Goal: Task Accomplishment & Management: Manage account settings

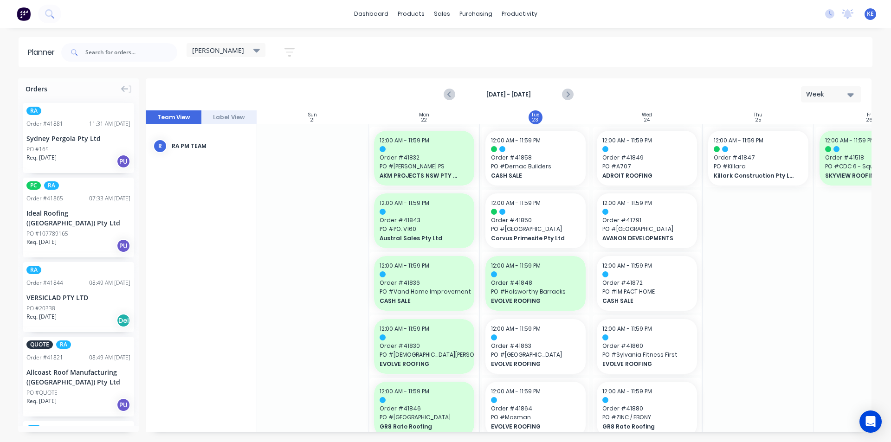
scroll to position [0, 0]
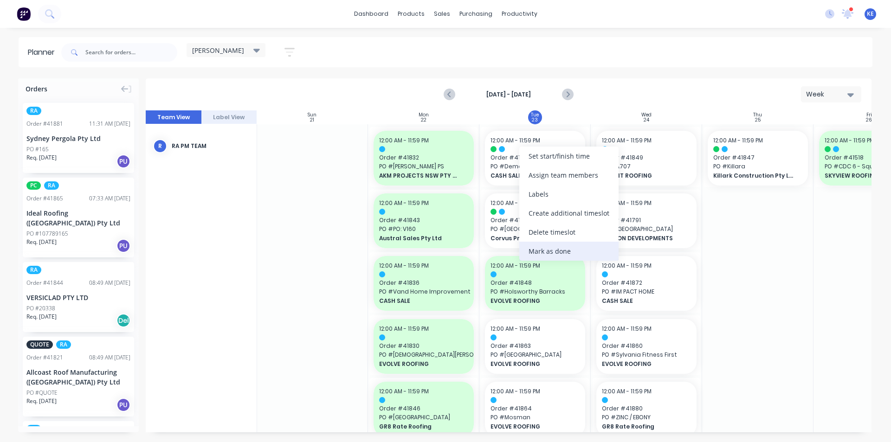
click at [539, 246] on div "Mark as done" at bounding box center [568, 251] width 99 height 19
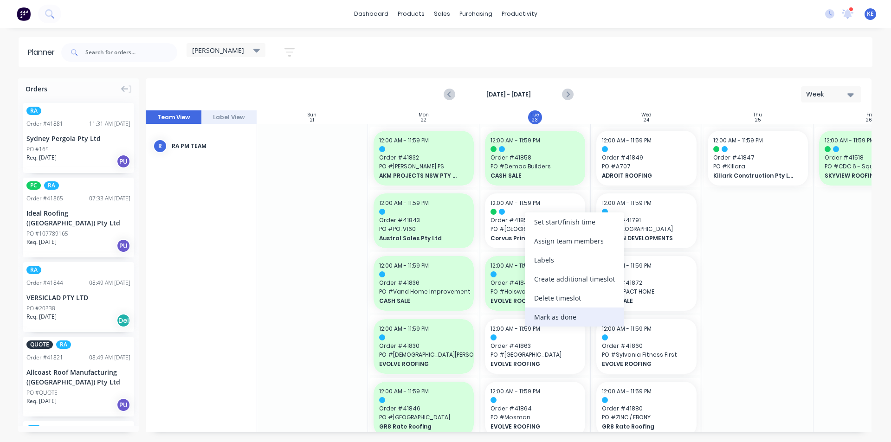
click at [559, 317] on div "Mark as done" at bounding box center [574, 317] width 99 height 19
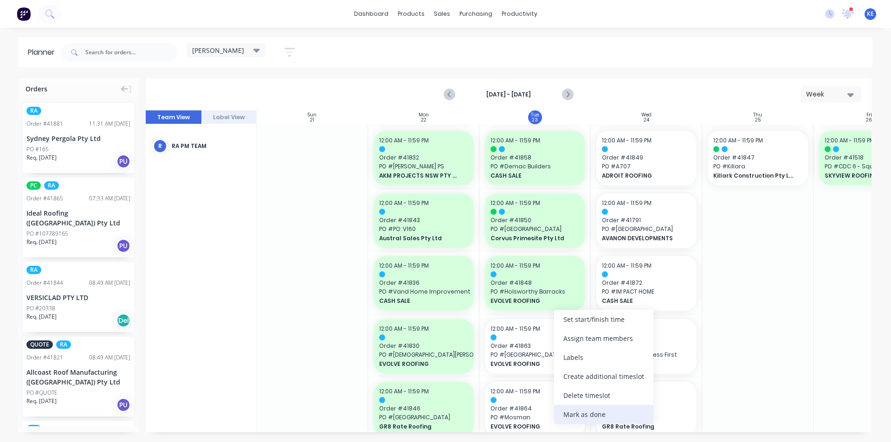
click at [586, 415] on div "Mark as done" at bounding box center [603, 414] width 99 height 19
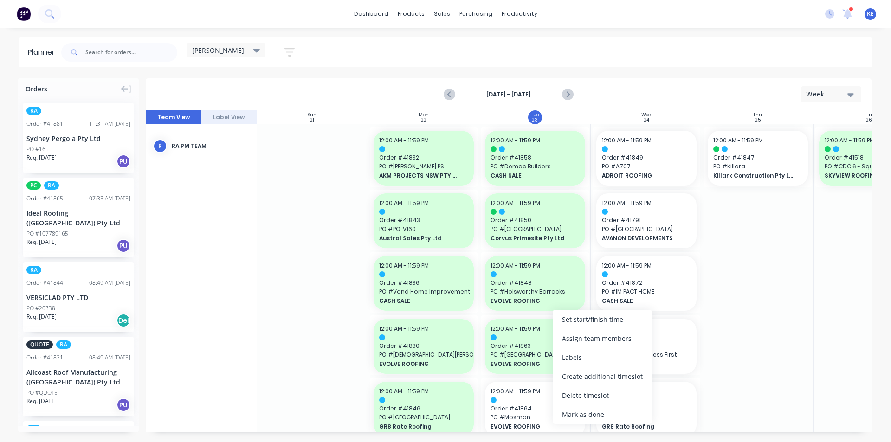
click at [597, 424] on body "dashboard products sales purchasing productivity dashboard products Product Cat…" at bounding box center [445, 221] width 891 height 442
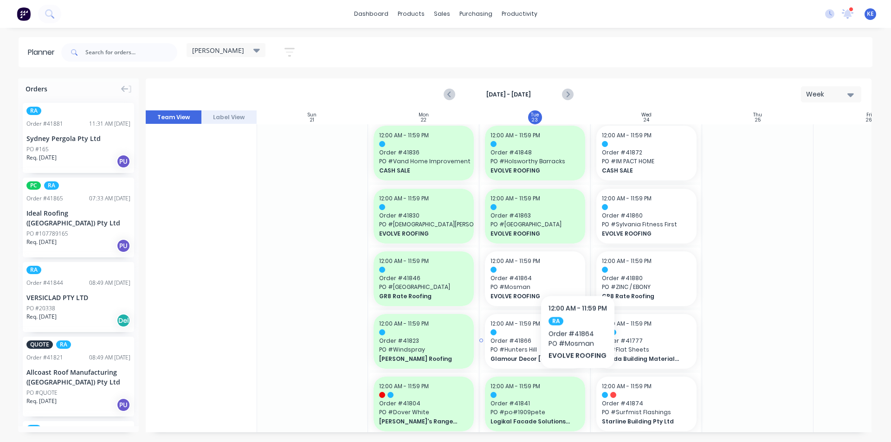
scroll to position [139, 0]
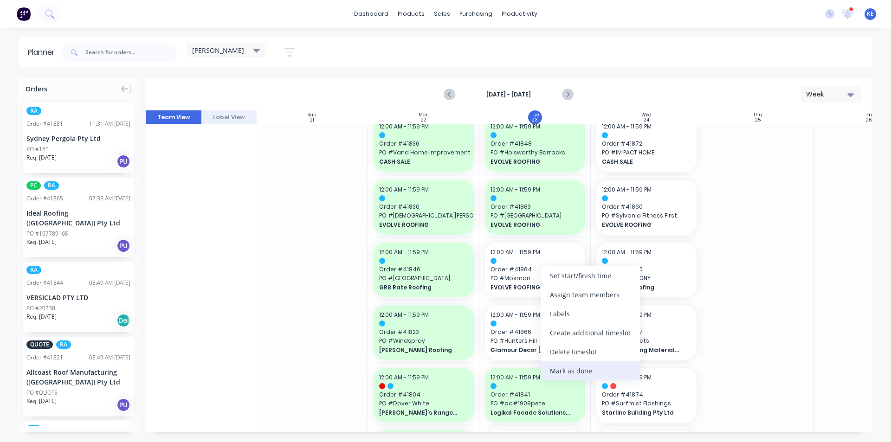
click at [567, 369] on div "Mark as done" at bounding box center [590, 371] width 99 height 19
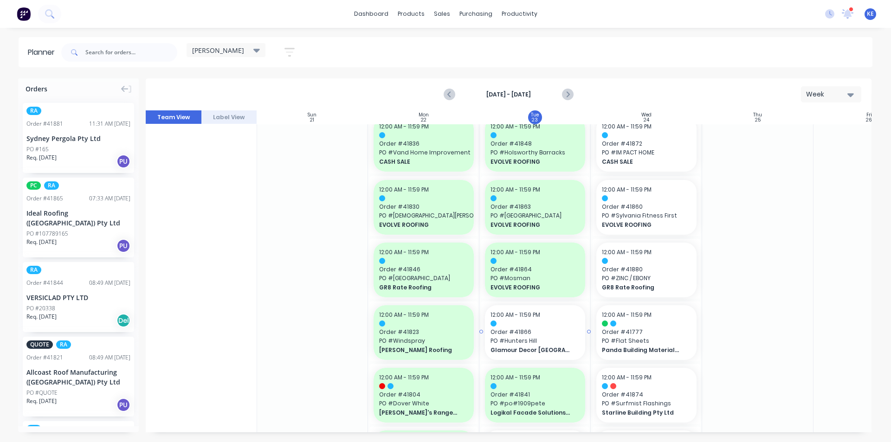
click at [529, 346] on div "Glamour Decor [GEOGRAPHIC_DATA]" at bounding box center [535, 350] width 89 height 9
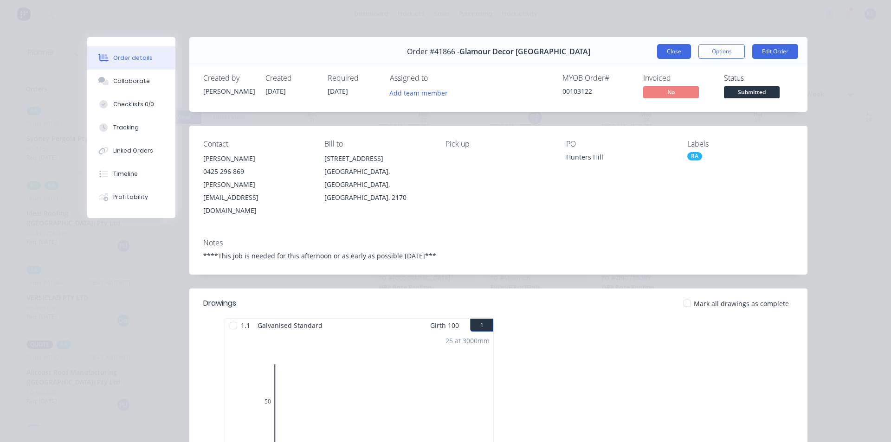
click at [665, 45] on button "Close" at bounding box center [674, 51] width 34 height 15
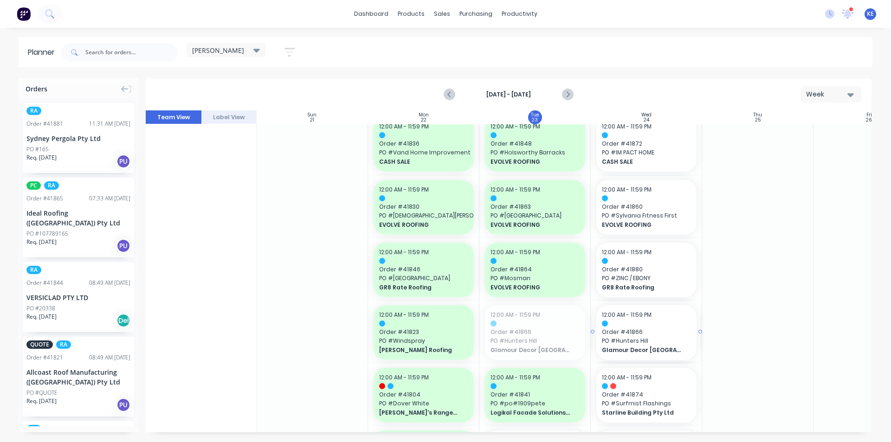
drag, startPoint x: 561, startPoint y: 319, endPoint x: 624, endPoint y: 304, distance: 64.8
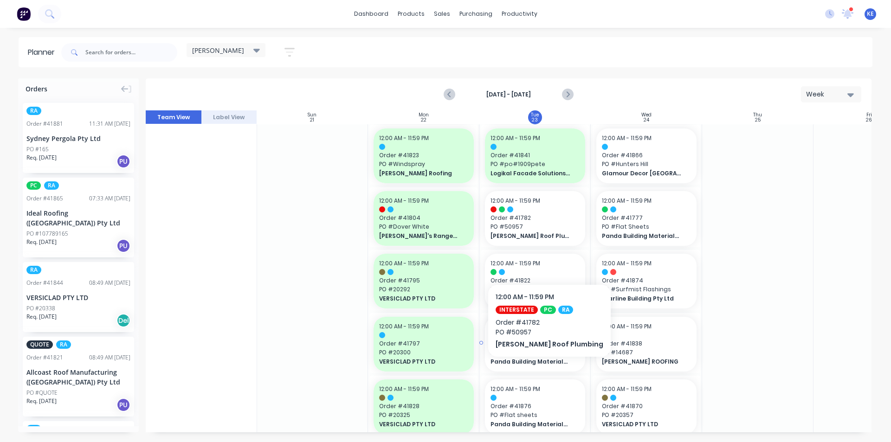
scroll to position [355, 0]
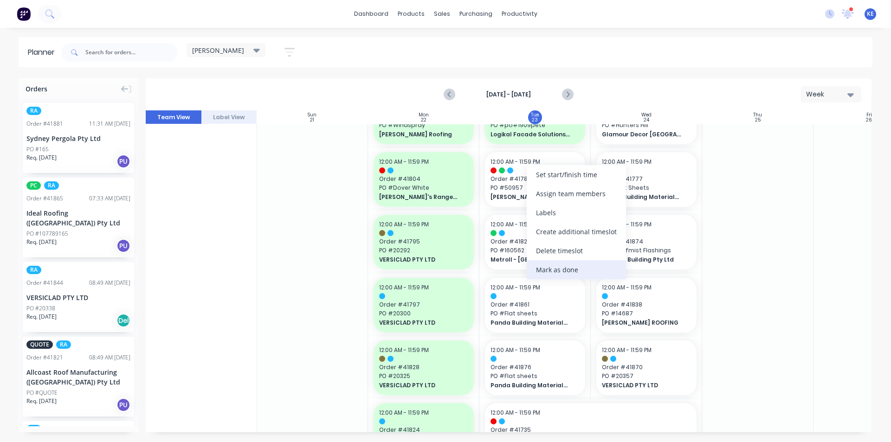
click at [561, 266] on div "Mark as done" at bounding box center [576, 269] width 99 height 19
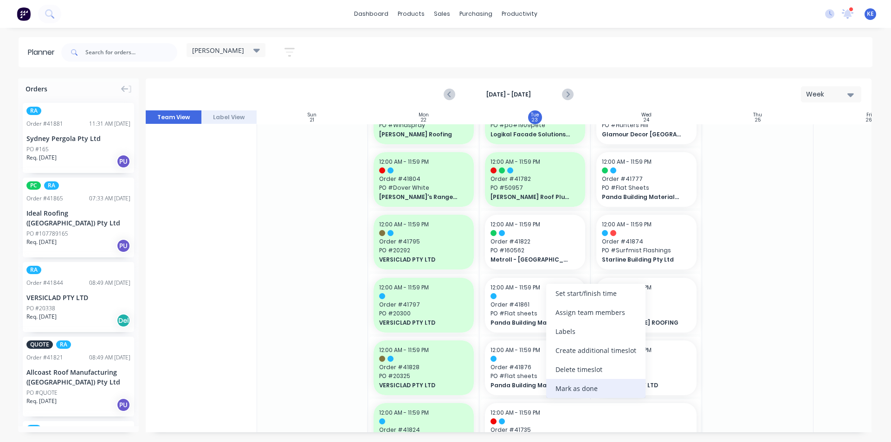
click at [578, 394] on div "Mark as done" at bounding box center [595, 388] width 99 height 19
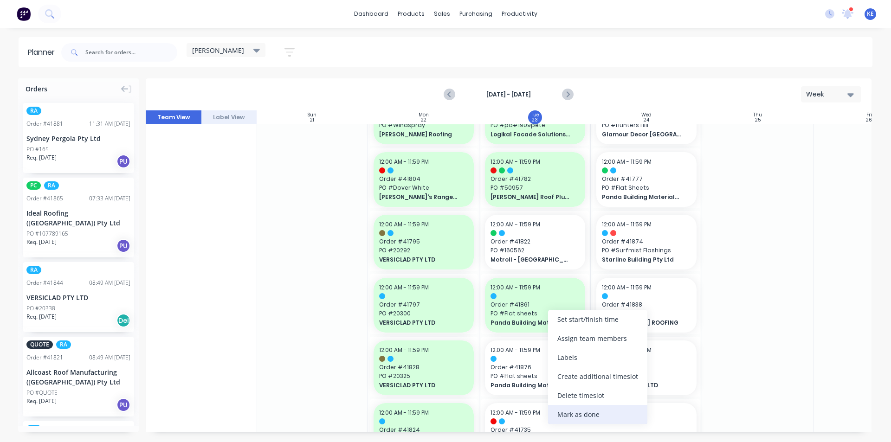
click at [579, 411] on div "Mark as done" at bounding box center [597, 414] width 99 height 19
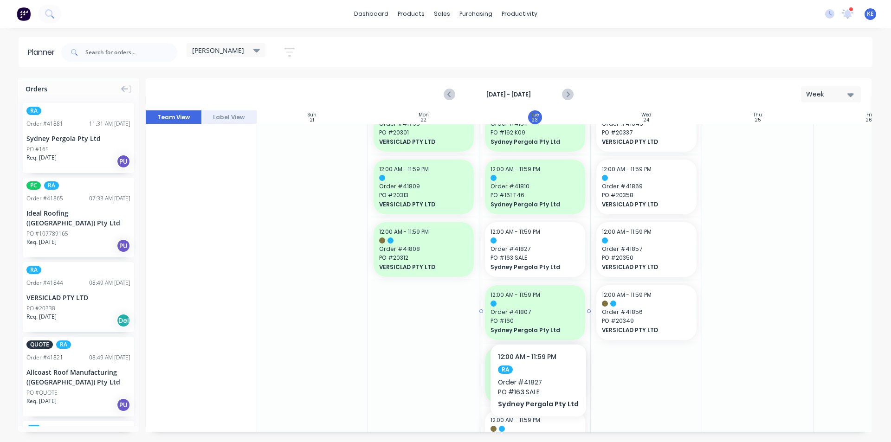
scroll to position [726, 0]
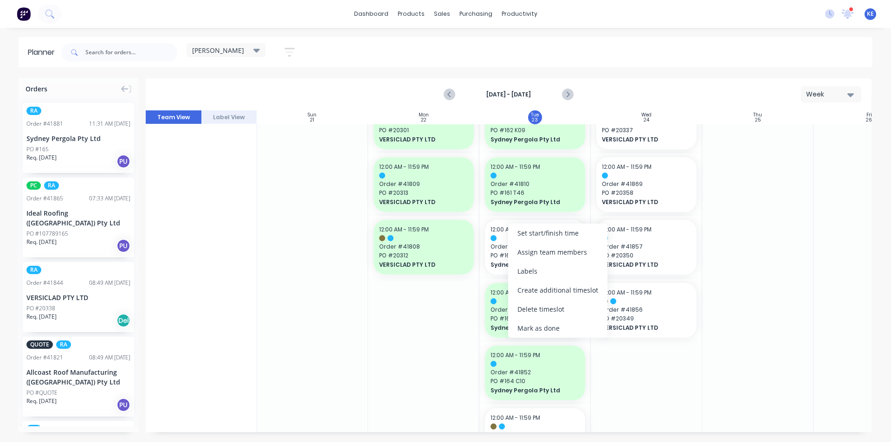
click at [652, 374] on div at bounding box center [646, 29] width 111 height 1262
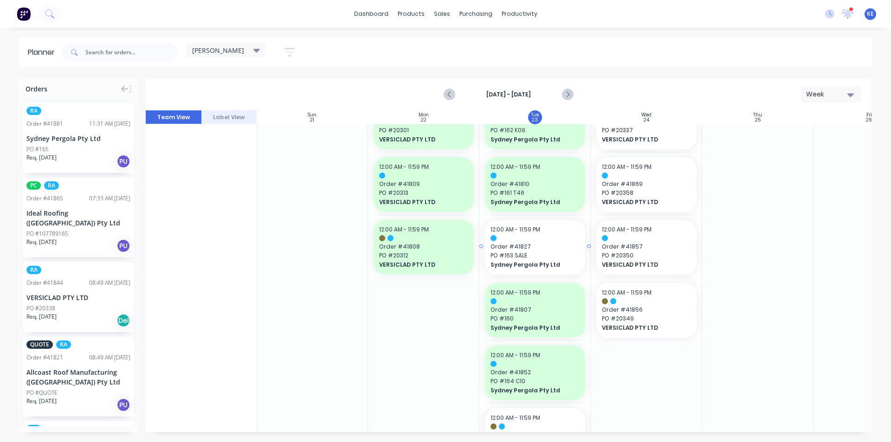
click at [545, 270] on div "12:00 AM - 11:59 PM Order # 41827 PO # 163 SALE Sydney Pergola Pty Ltd" at bounding box center [535, 247] width 100 height 55
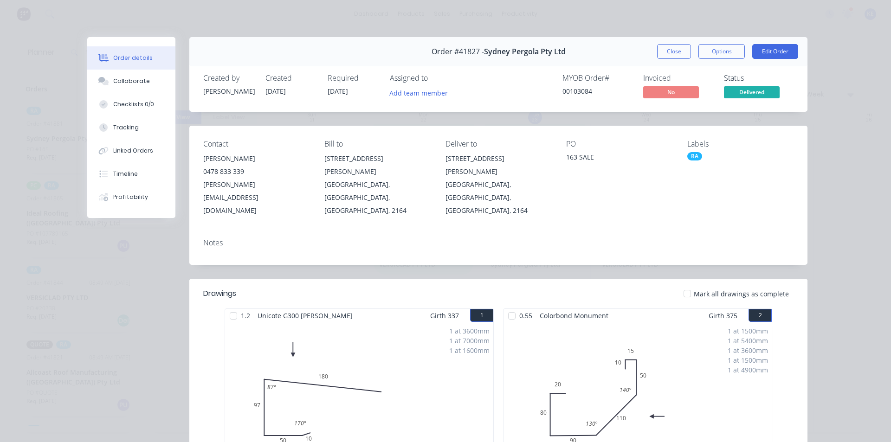
click at [667, 59] on div "Order #41827 - Sydney Pergola Pty Ltd Close Options Edit Order" at bounding box center [498, 51] width 618 height 29
click at [661, 55] on button "Close" at bounding box center [674, 51] width 34 height 15
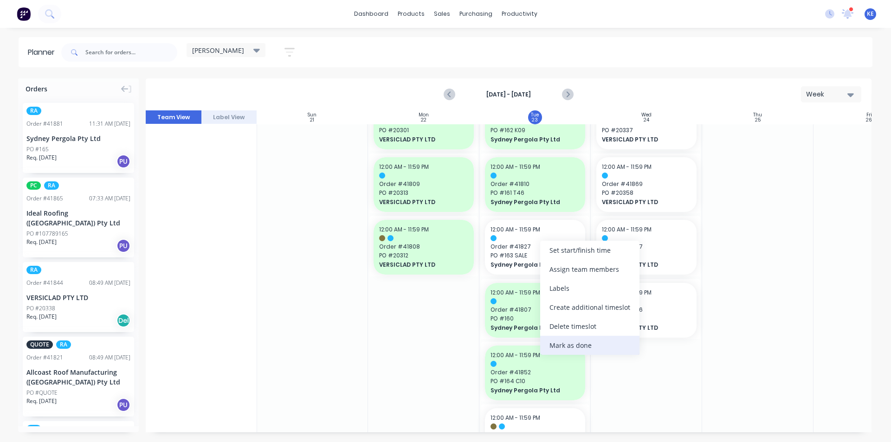
click at [584, 347] on div "Mark as done" at bounding box center [589, 345] width 99 height 19
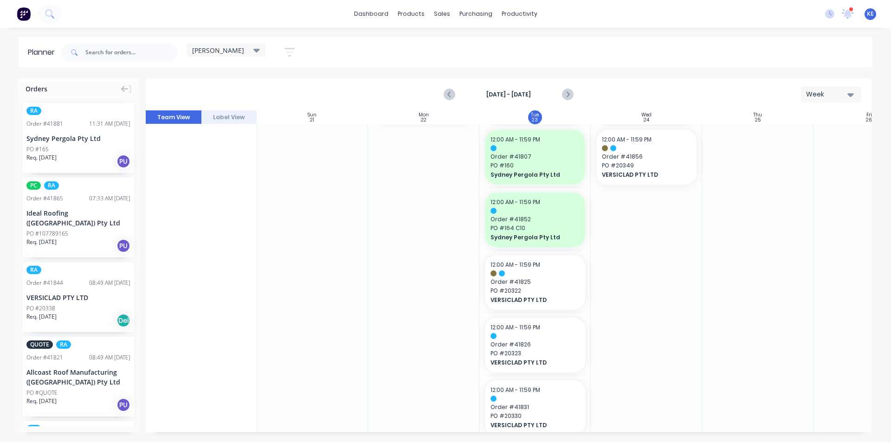
scroll to position [912, 0]
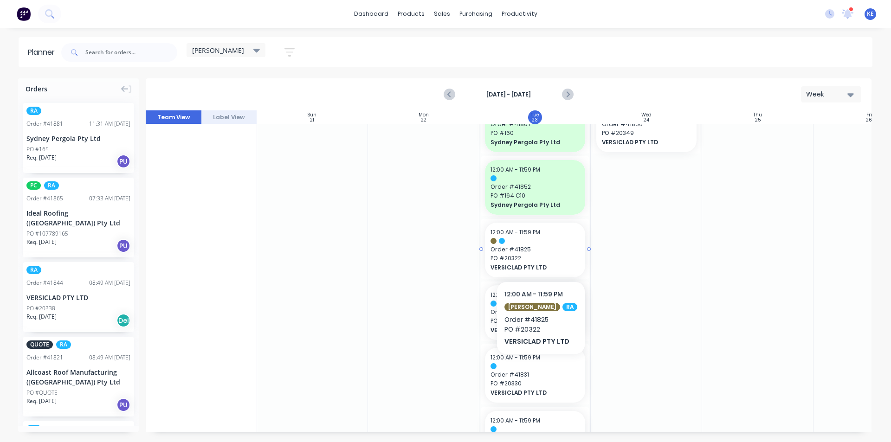
drag, startPoint x: 548, startPoint y: 266, endPoint x: 697, endPoint y: 353, distance: 173.1
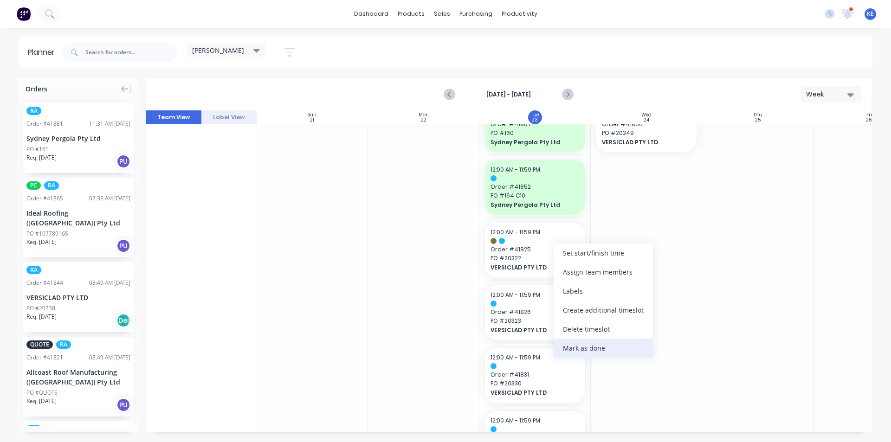
click at [598, 354] on div "Mark as done" at bounding box center [603, 348] width 99 height 19
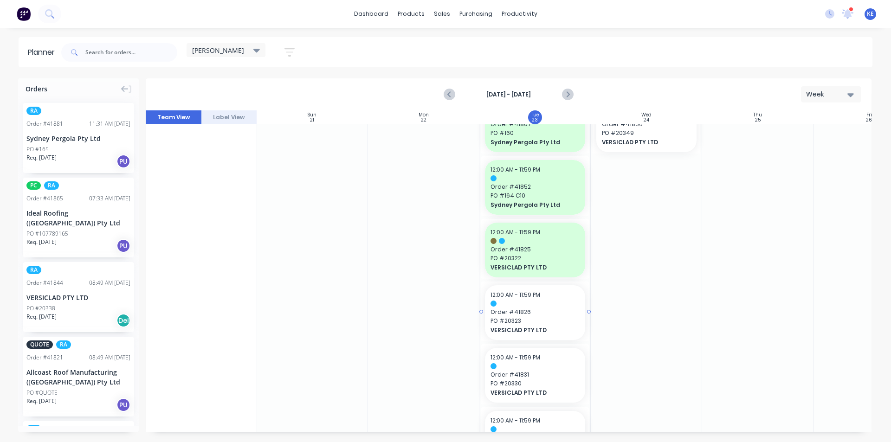
drag, startPoint x: 561, startPoint y: 314, endPoint x: 552, endPoint y: 325, distance: 13.9
click at [595, 403] on div "Mark as done" at bounding box center [601, 411] width 99 height 19
drag, startPoint x: 547, startPoint y: 372, endPoint x: 542, endPoint y: 379, distance: 8.3
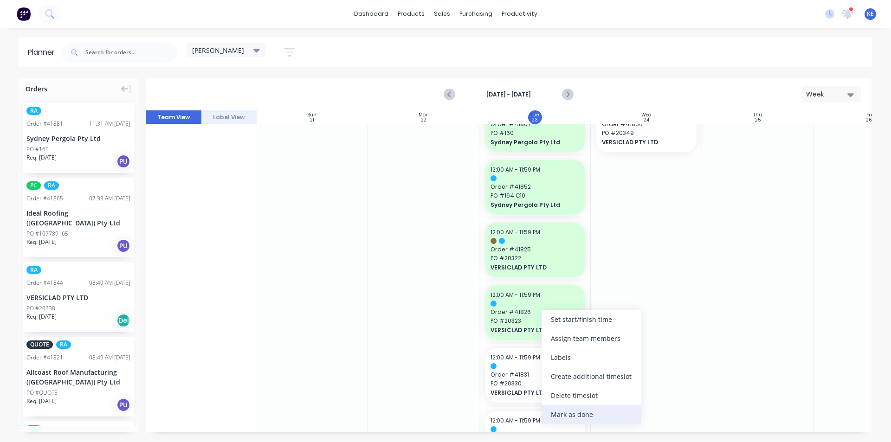
click at [593, 415] on div "Mark as done" at bounding box center [591, 414] width 99 height 19
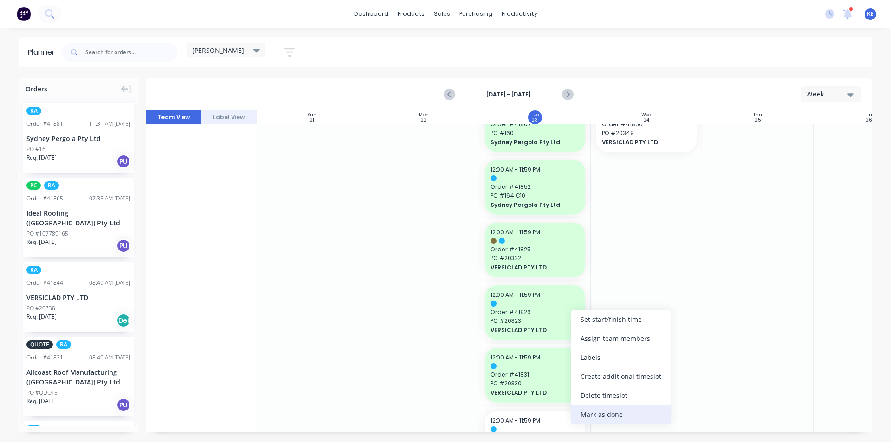
click at [595, 413] on div "Mark as done" at bounding box center [620, 414] width 99 height 19
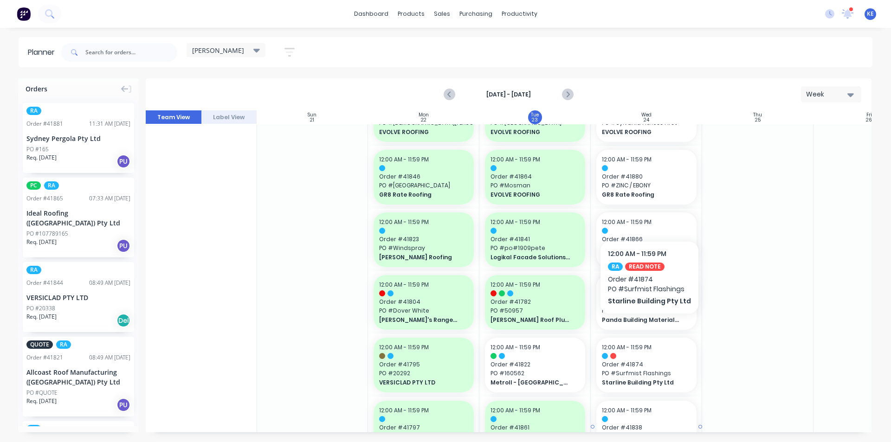
scroll to position [278, 0]
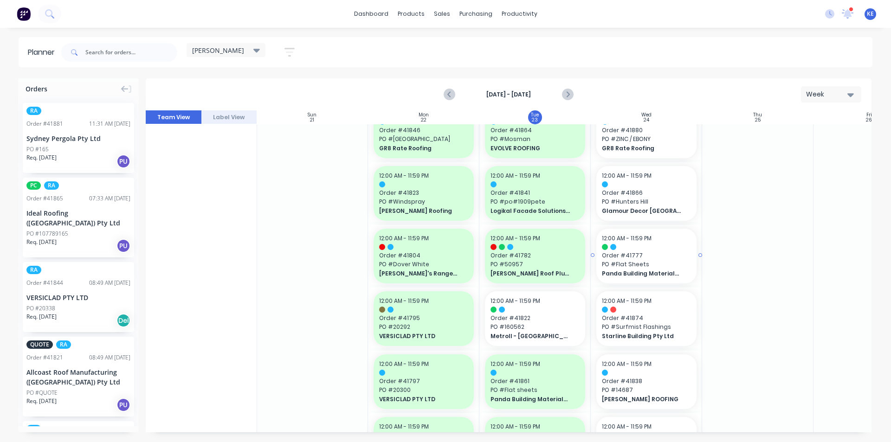
click at [641, 274] on span "Panda Building Materials - CASH SALE" at bounding box center [642, 274] width 80 height 8
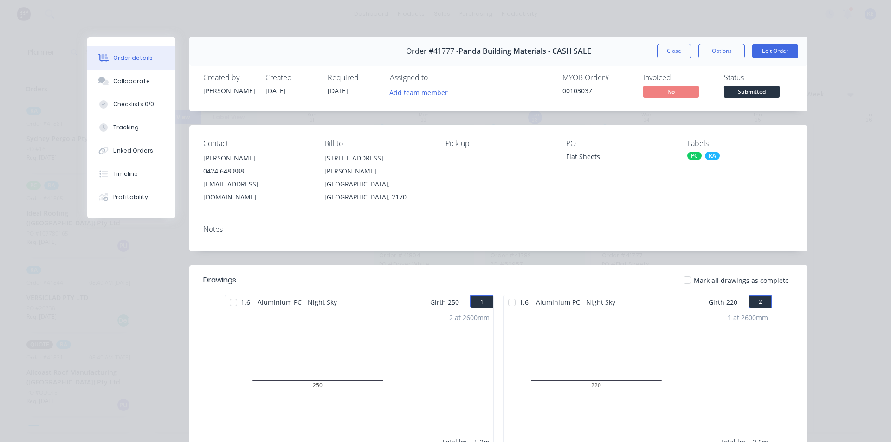
scroll to position [0, 0]
click at [667, 59] on div "Order #41777 - Panda Building Materials - CASH SALE Close Options Edit Order" at bounding box center [498, 51] width 618 height 29
click at [667, 57] on button "Close" at bounding box center [674, 51] width 34 height 15
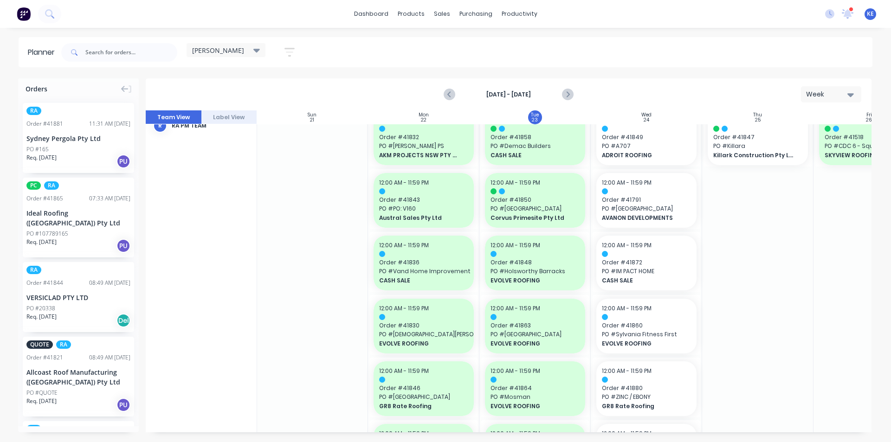
scroll to position [0, 0]
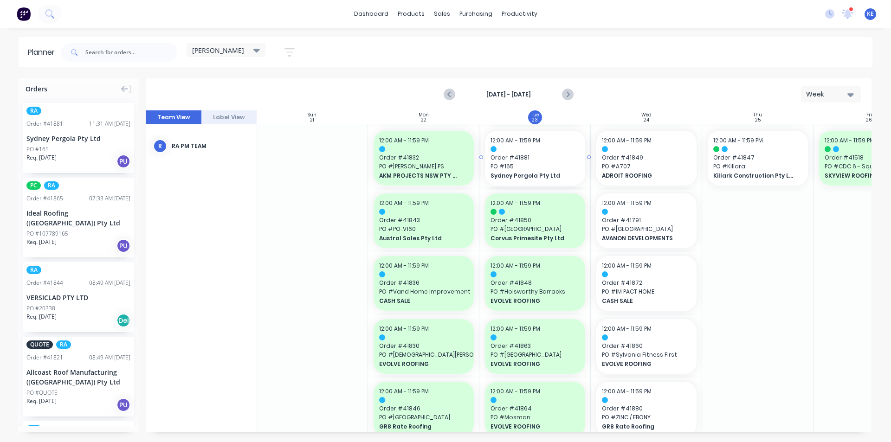
drag, startPoint x: 87, startPoint y: 146, endPoint x: 538, endPoint y: 209, distance: 455.6
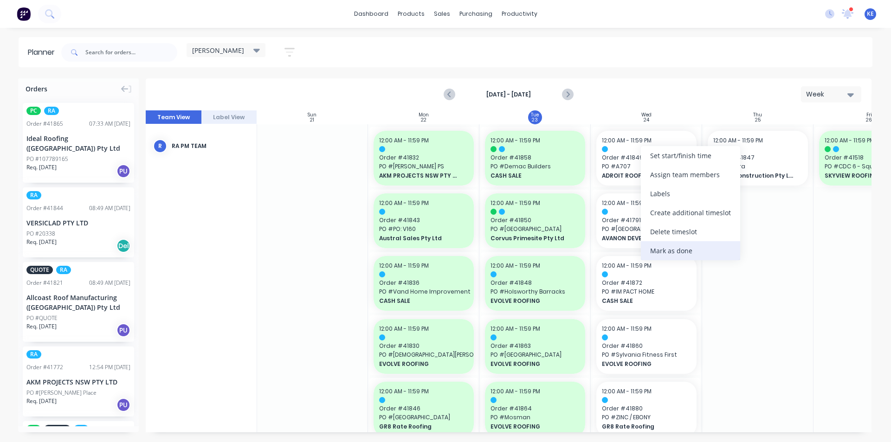
click at [672, 246] on div "Mark as done" at bounding box center [690, 250] width 99 height 19
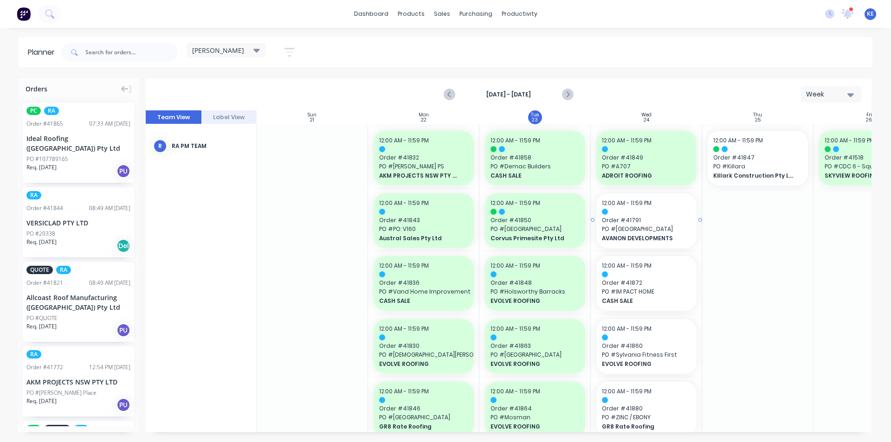
click at [646, 236] on span "AVANON DEVELOPMENTS" at bounding box center [642, 238] width 80 height 8
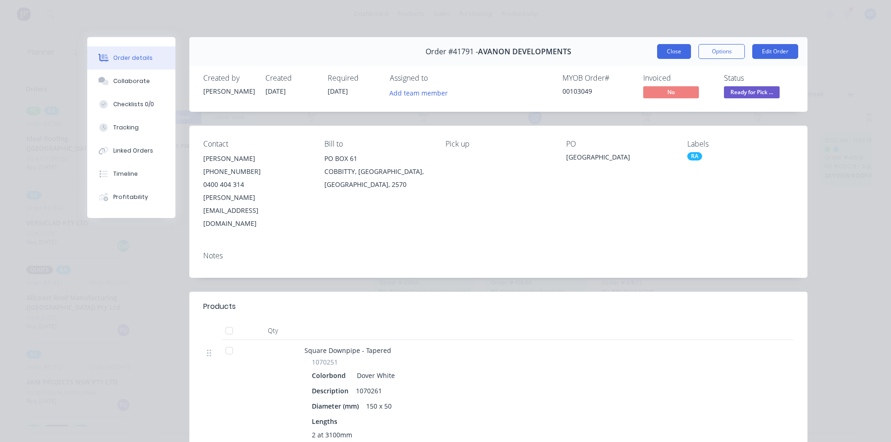
click at [671, 52] on button "Close" at bounding box center [674, 51] width 34 height 15
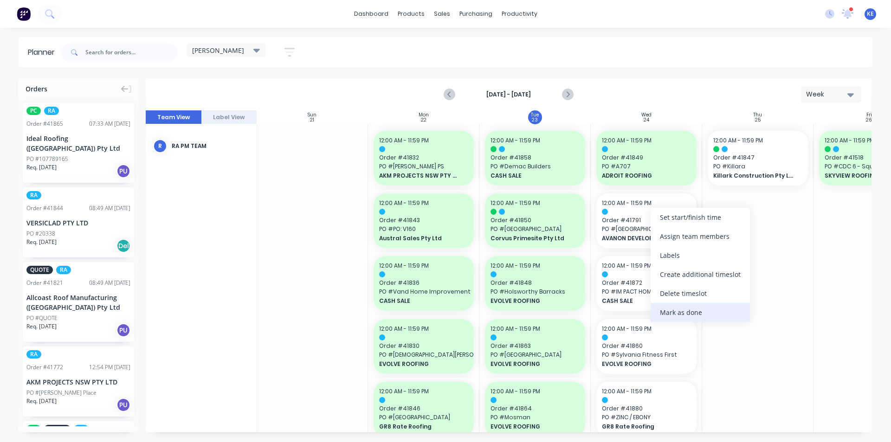
click at [665, 311] on div "Mark as done" at bounding box center [700, 312] width 99 height 19
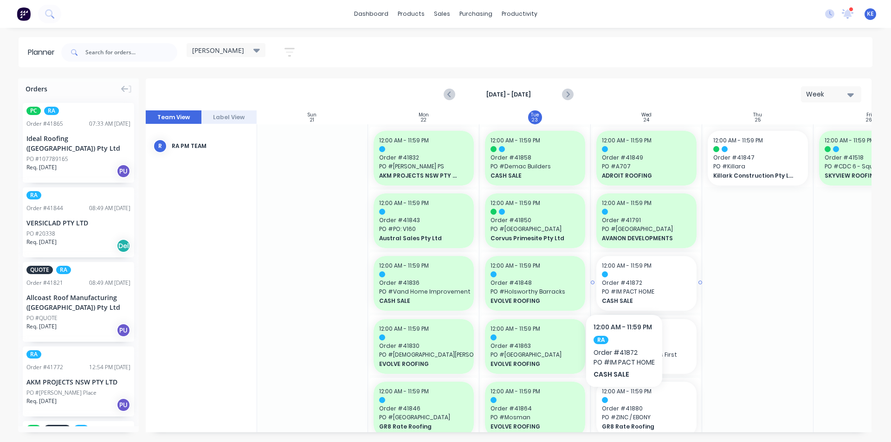
click at [623, 288] on div "12:00 AM - 11:59 PM Order # 41872 PO # IM PACT HOME CASH SALE" at bounding box center [646, 283] width 100 height 55
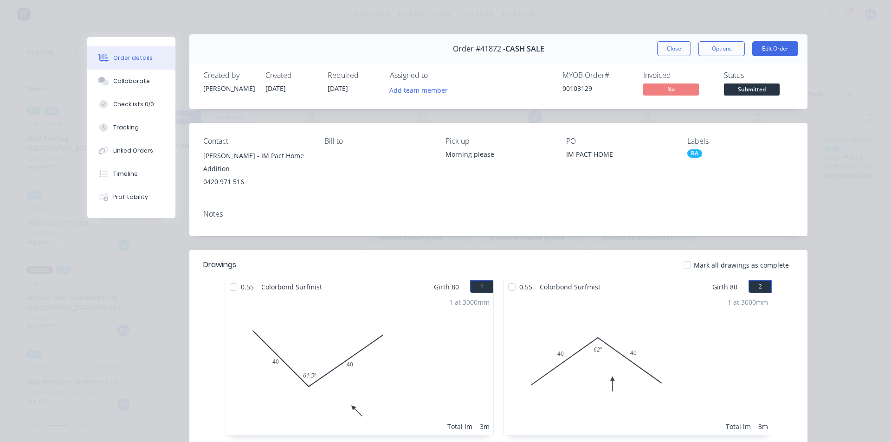
scroll to position [0, 0]
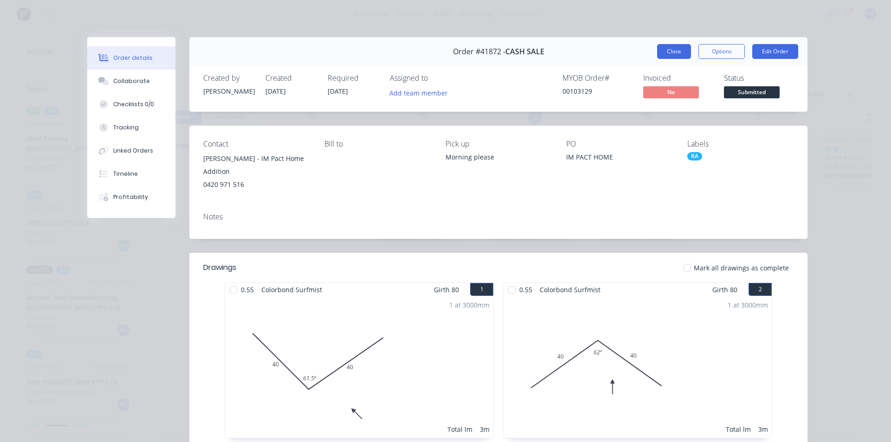
click at [674, 52] on button "Close" at bounding box center [674, 51] width 34 height 15
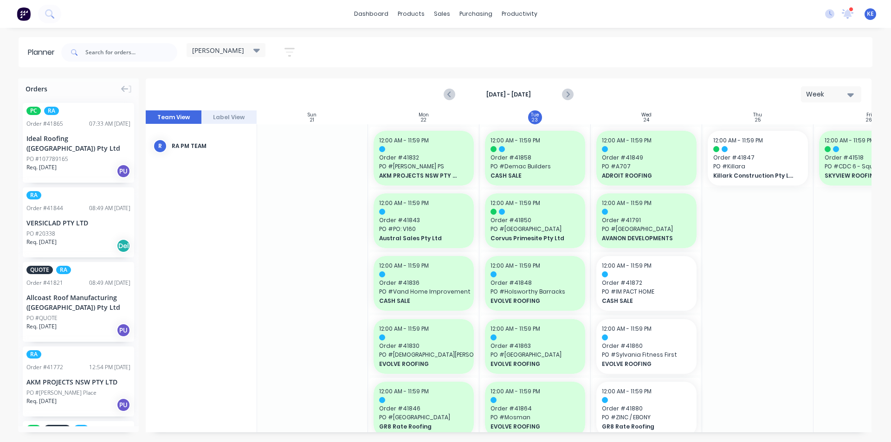
scroll to position [93, 0]
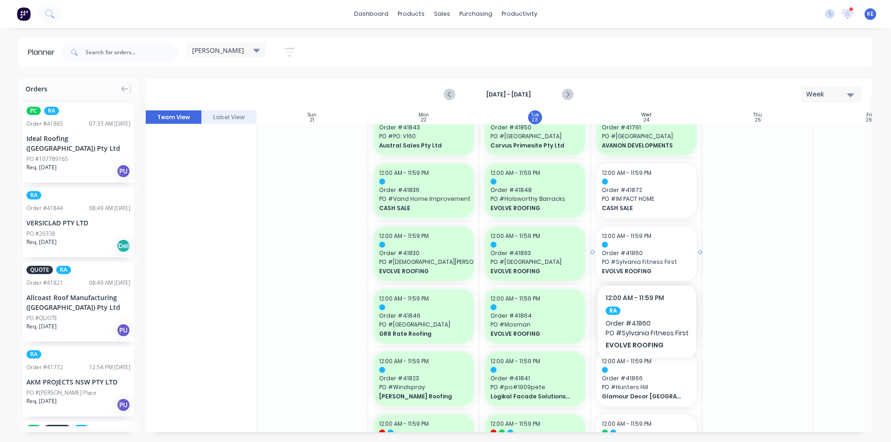
drag, startPoint x: 648, startPoint y: 275, endPoint x: 648, endPoint y: 268, distance: 7.4
click at [648, 268] on span "EVOLVE ROOFING" at bounding box center [642, 271] width 80 height 8
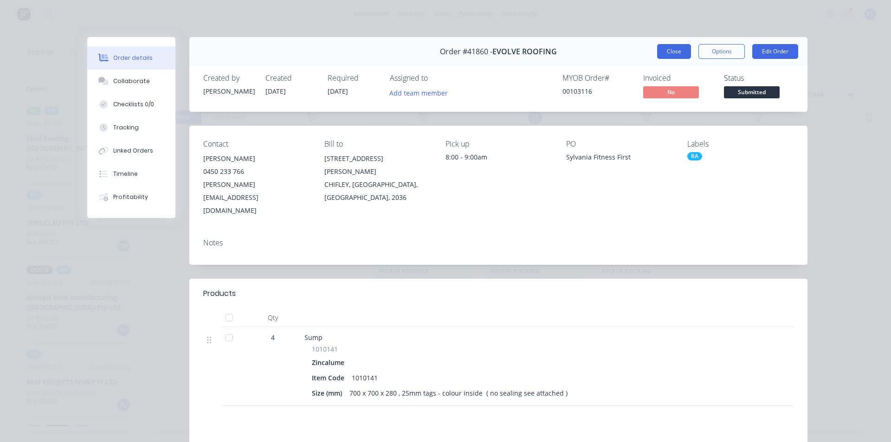
click at [674, 48] on button "Close" at bounding box center [674, 51] width 34 height 15
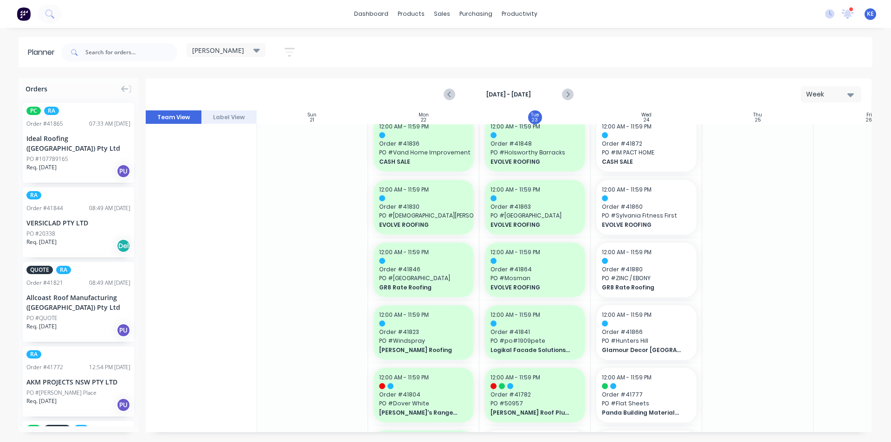
scroll to position [186, 0]
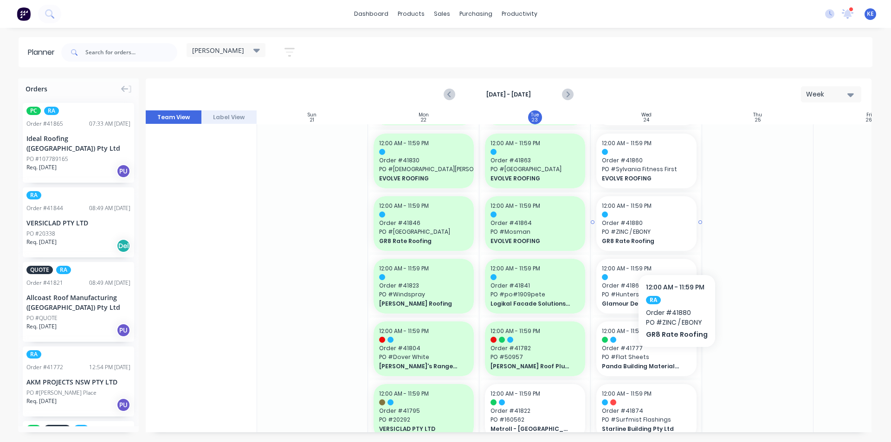
click at [674, 247] on div "12:00 AM - 11:59 PM Order # 41880 PO # ZINC / EBONY GR8 Rate Roofing" at bounding box center [646, 223] width 100 height 55
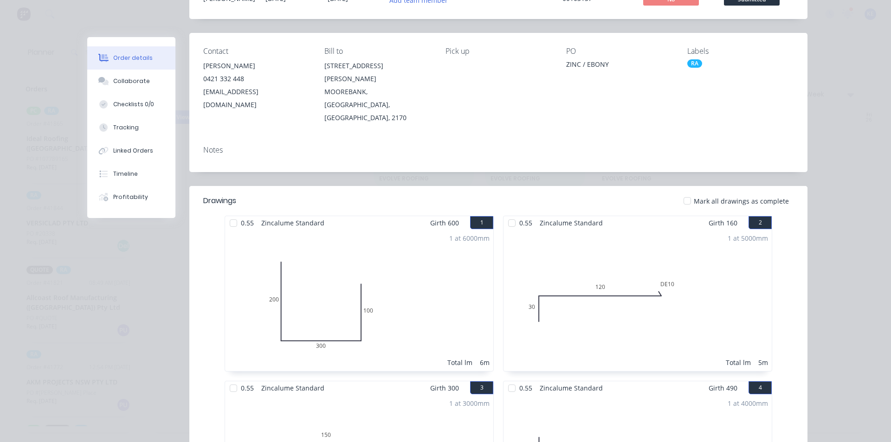
scroll to position [0, 0]
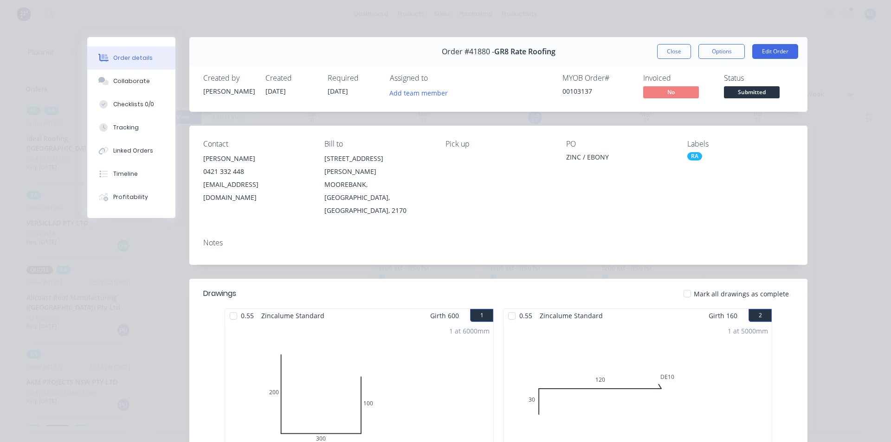
click at [668, 70] on div "Created by [PERSON_NAME] Created [DATE] Required [DATE] Assigned to Add team me…" at bounding box center [498, 87] width 618 height 49
click at [670, 45] on button "Close" at bounding box center [674, 51] width 34 height 15
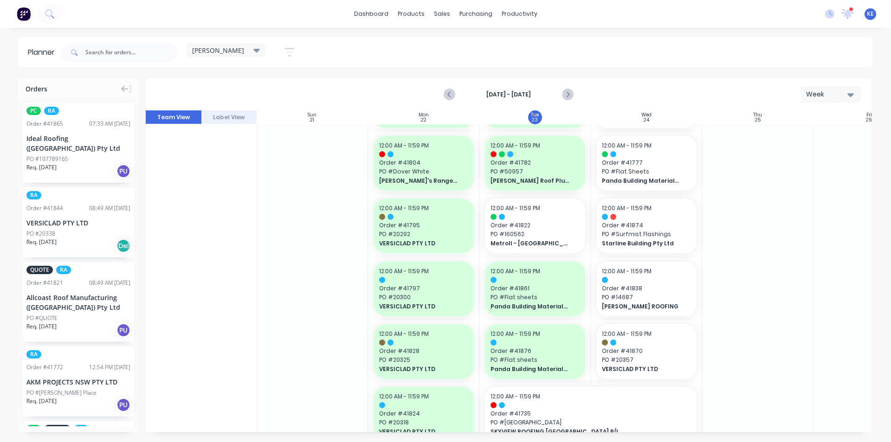
scroll to position [418, 0]
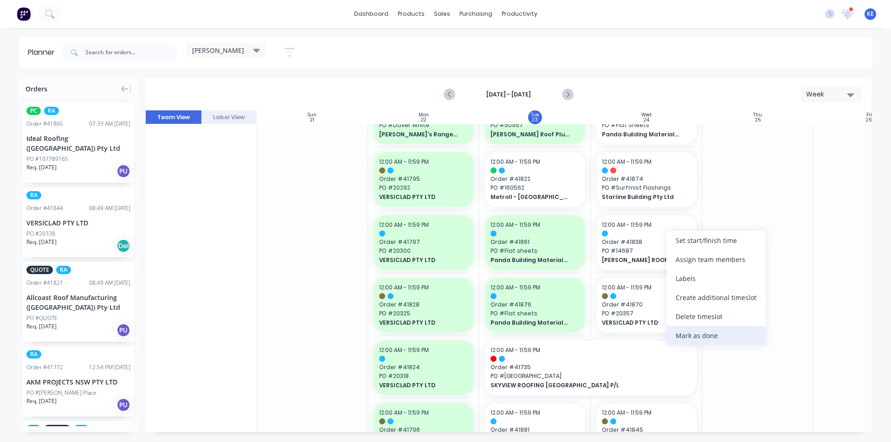
click at [727, 331] on div "Mark as done" at bounding box center [716, 335] width 99 height 19
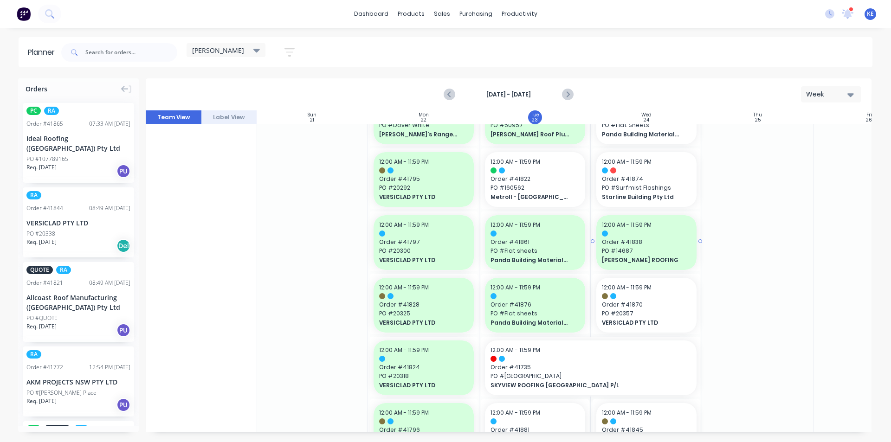
click at [644, 251] on span "PO # 14687" at bounding box center [646, 251] width 89 height 8
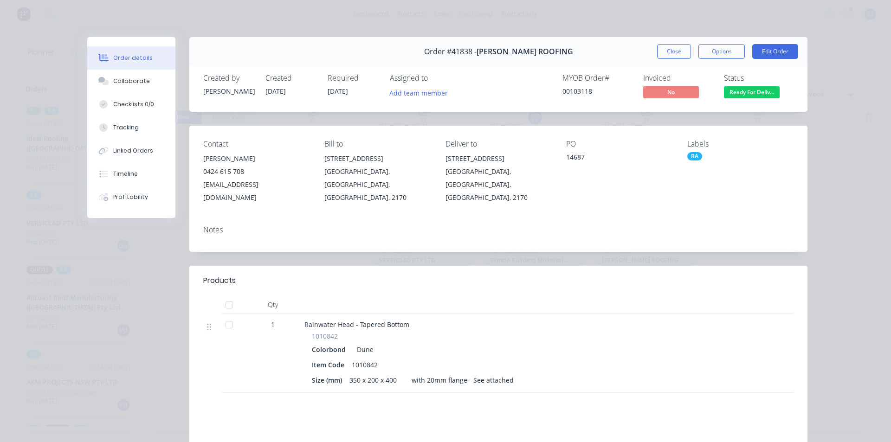
click at [664, 51] on button "Close" at bounding box center [674, 51] width 34 height 15
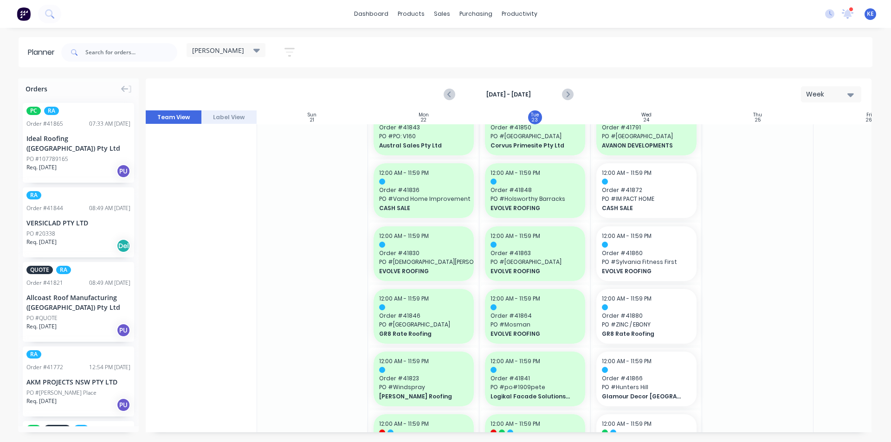
scroll to position [0, 0]
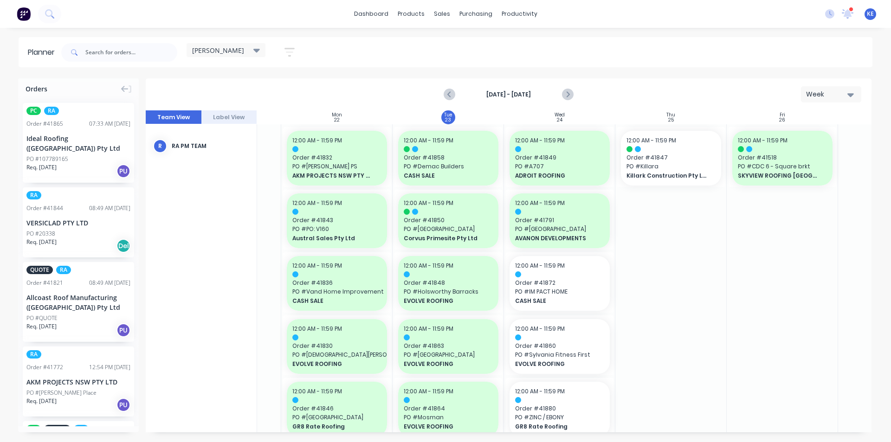
scroll to position [0, 85]
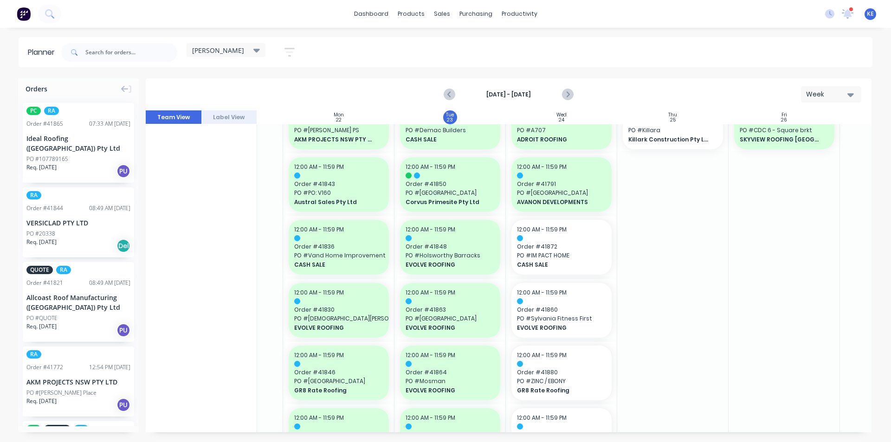
scroll to position [46, 85]
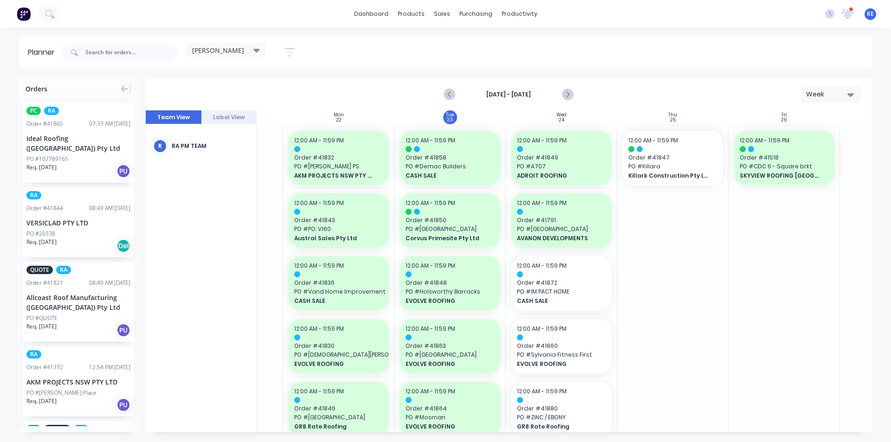
click at [886, 275] on div "Orders PC RA Order # 41865 07:33 AM [DATE] Ideal Roofing ([GEOGRAPHIC_DATA]) Pt…" at bounding box center [445, 259] width 891 height 363
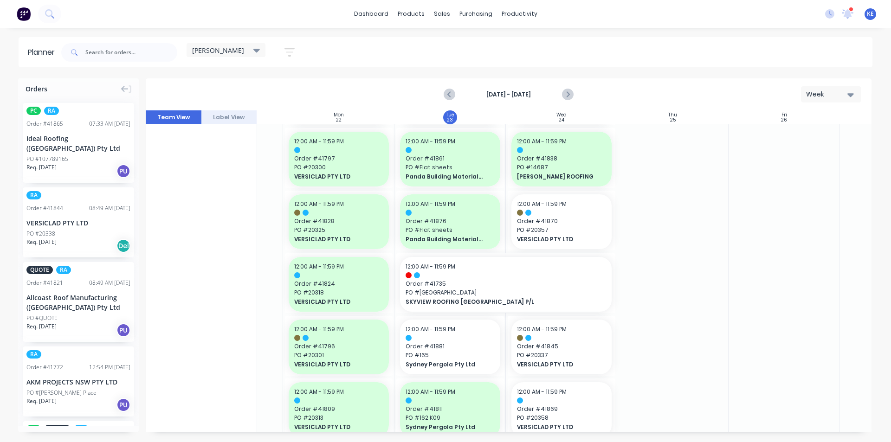
scroll to position [509, 85]
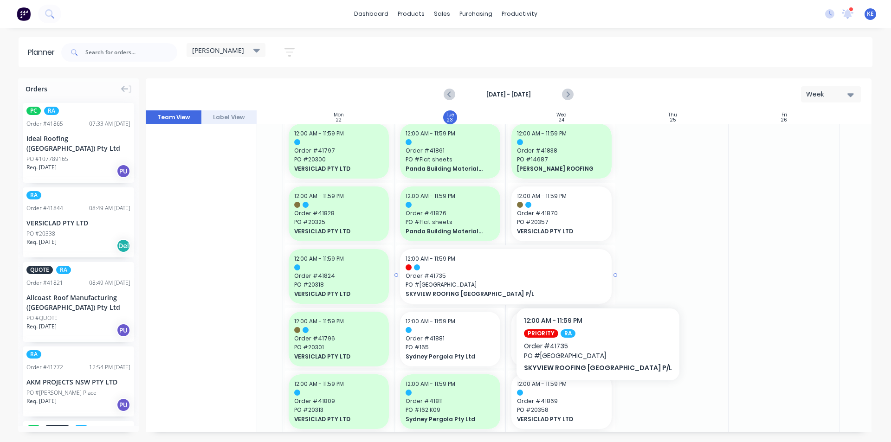
click at [577, 280] on span "Order # 41735" at bounding box center [506, 276] width 201 height 8
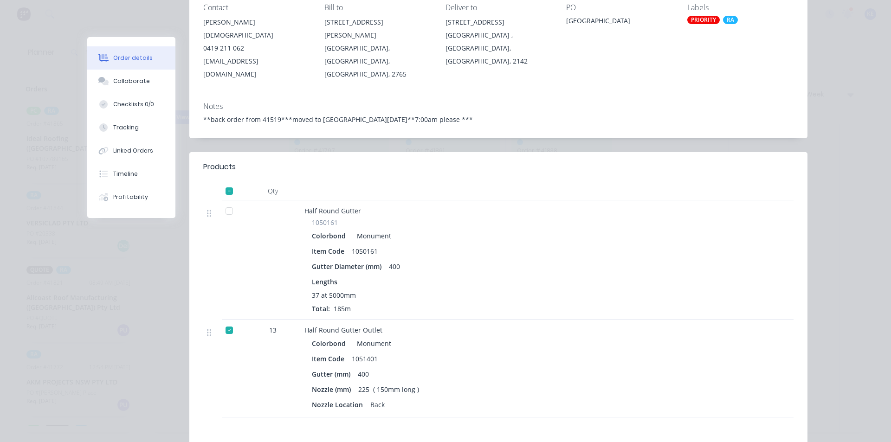
scroll to position [139, 0]
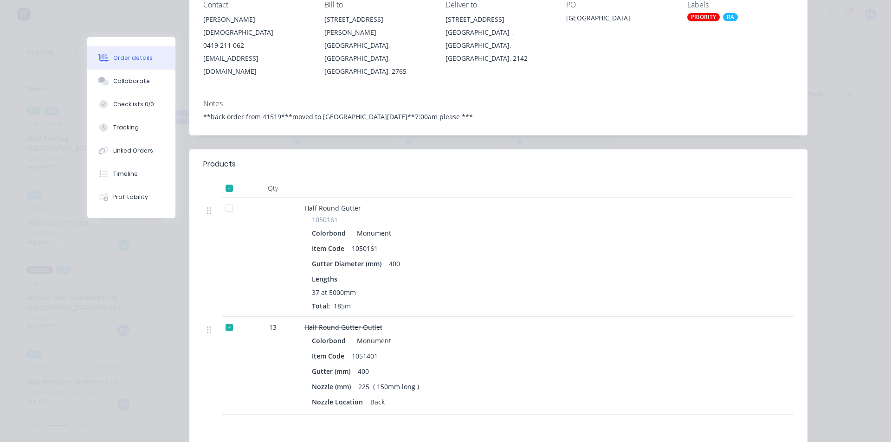
click at [739, 274] on div at bounding box center [748, 257] width 31 height 119
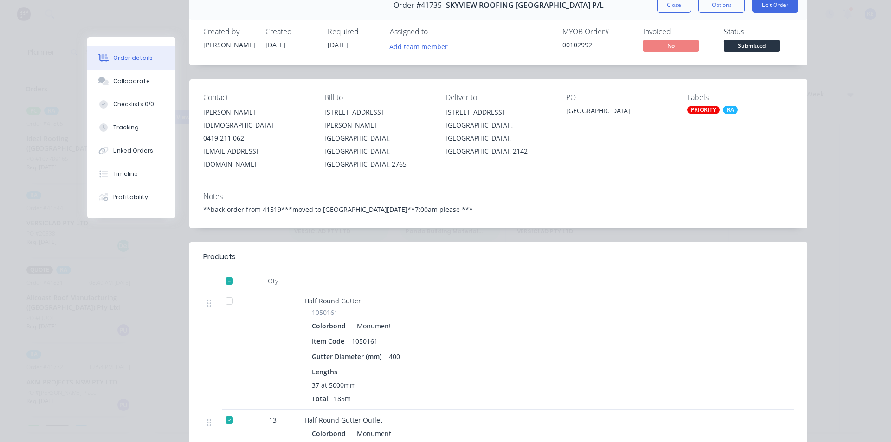
scroll to position [0, 0]
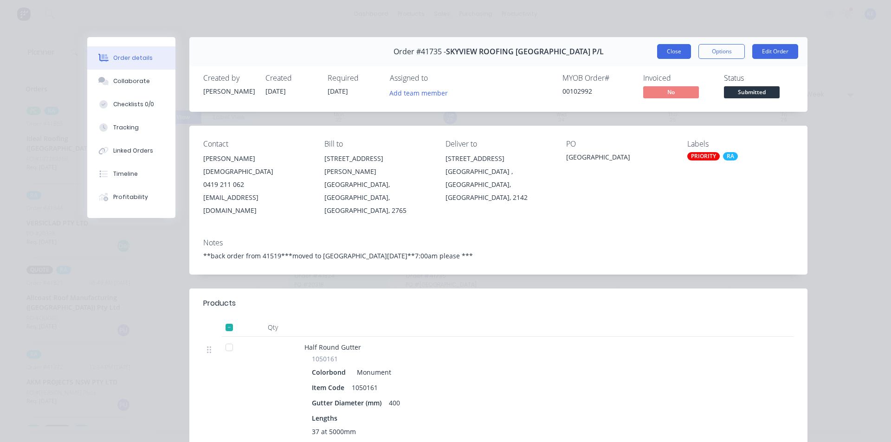
click at [677, 53] on button "Close" at bounding box center [674, 51] width 34 height 15
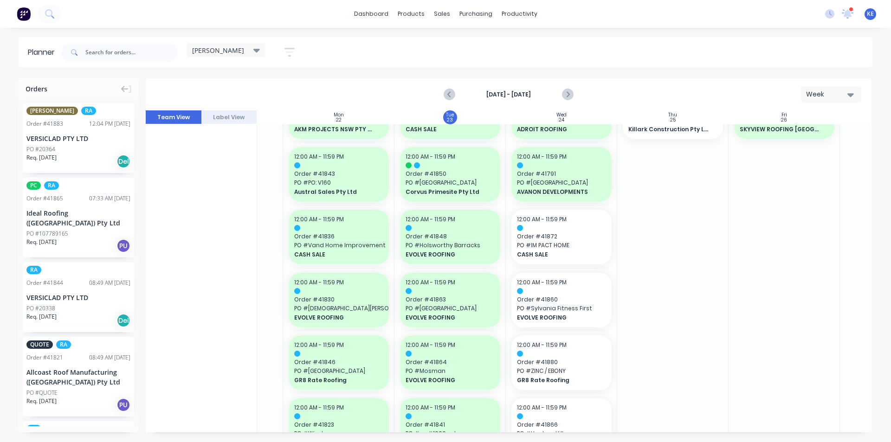
scroll to position [0, 85]
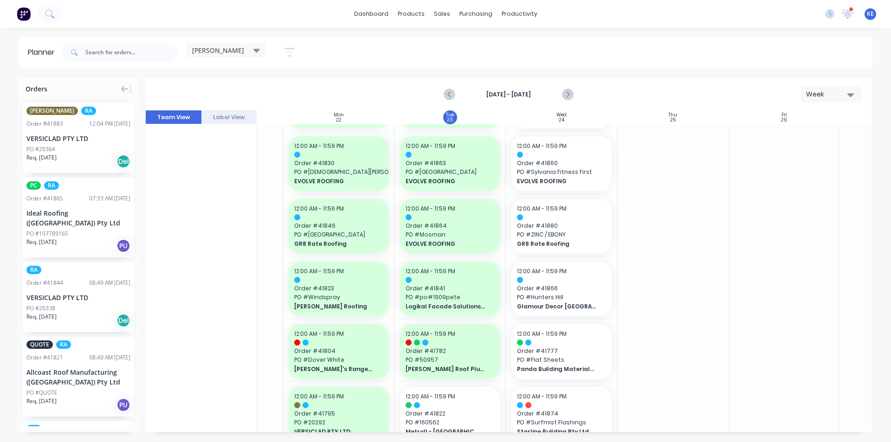
scroll to position [186, 85]
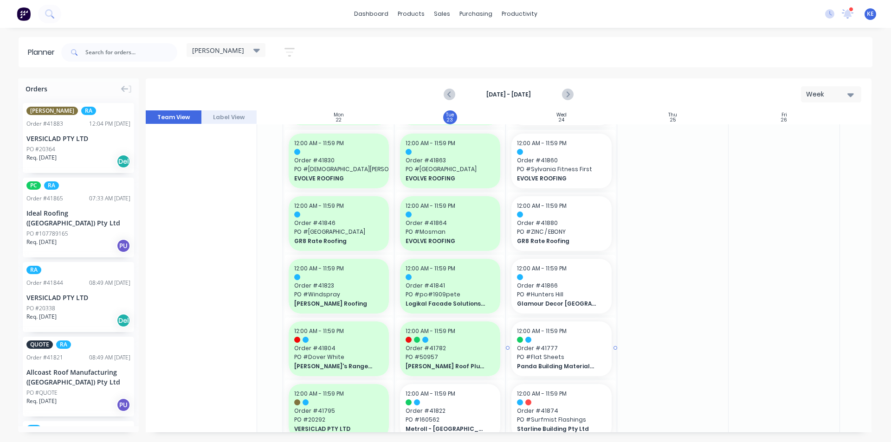
click at [602, 347] on span "Order # 41777" at bounding box center [561, 348] width 89 height 8
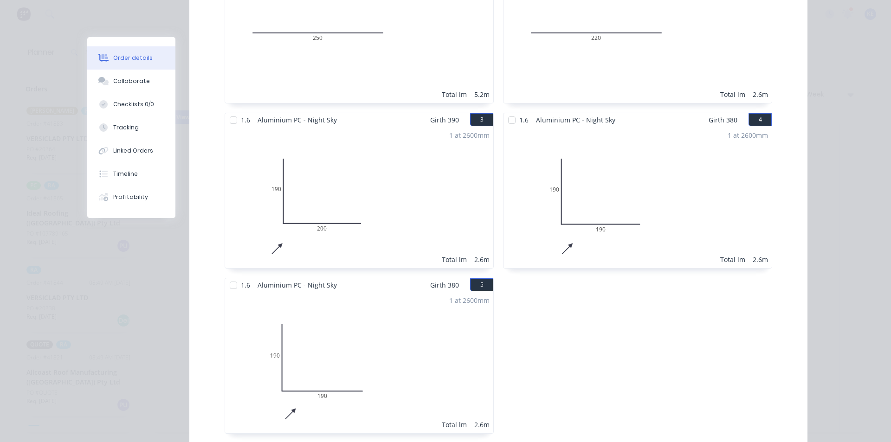
scroll to position [348, 0]
drag, startPoint x: 488, startPoint y: 225, endPoint x: 818, endPoint y: 327, distance: 345.6
click at [820, 335] on div "Order details Collaborate Checklists 0/0 Tracking Linked Orders Timeline Profit…" at bounding box center [445, 221] width 891 height 442
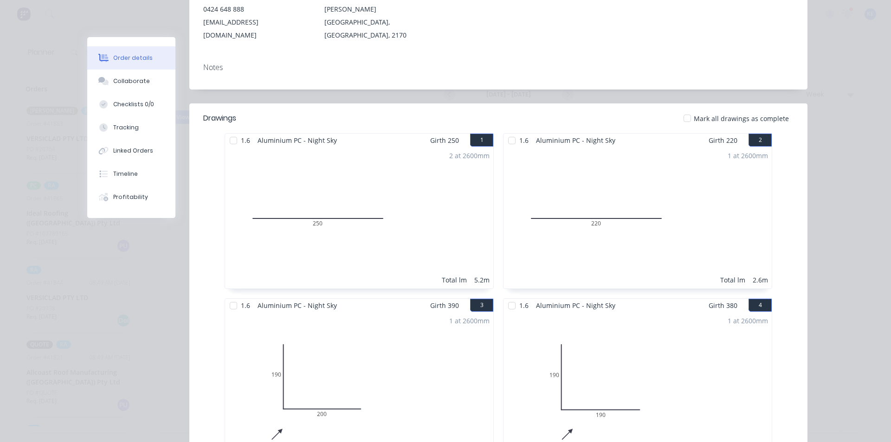
scroll to position [116, 0]
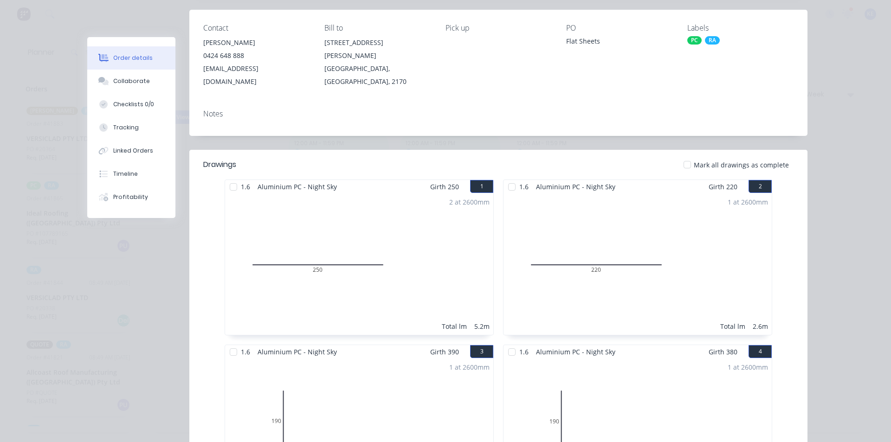
click at [847, 306] on div "Order details Collaborate Checklists 0/0 Tracking Linked Orders Timeline Profit…" at bounding box center [445, 221] width 891 height 442
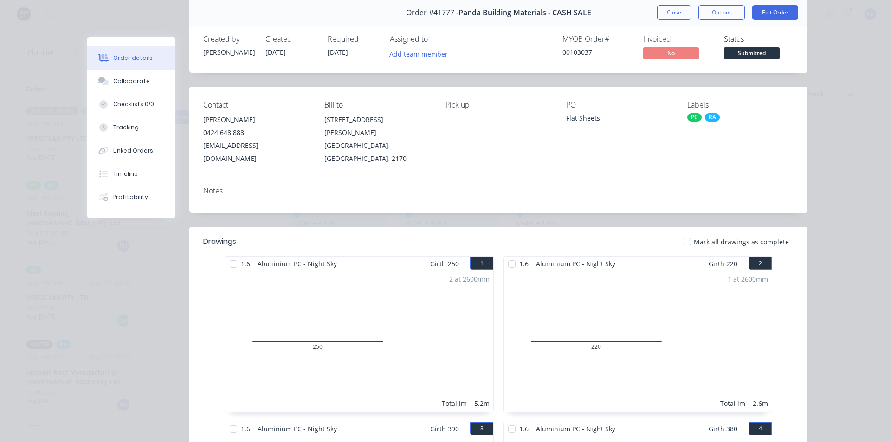
scroll to position [0, 0]
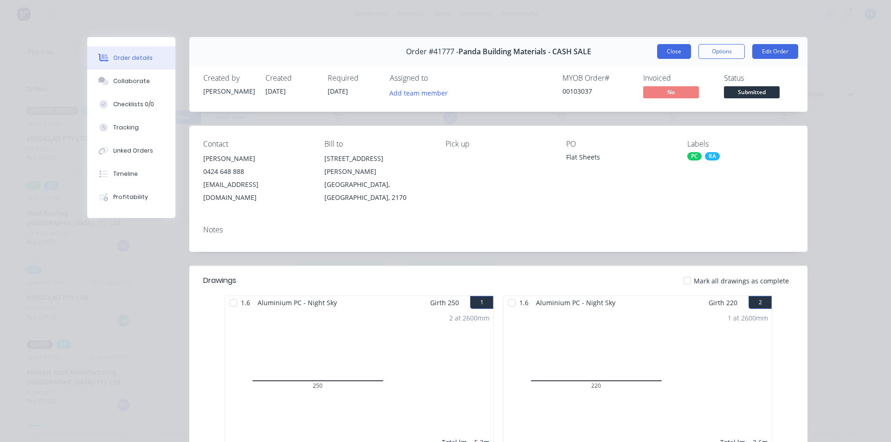
click at [675, 47] on button "Close" at bounding box center [674, 51] width 34 height 15
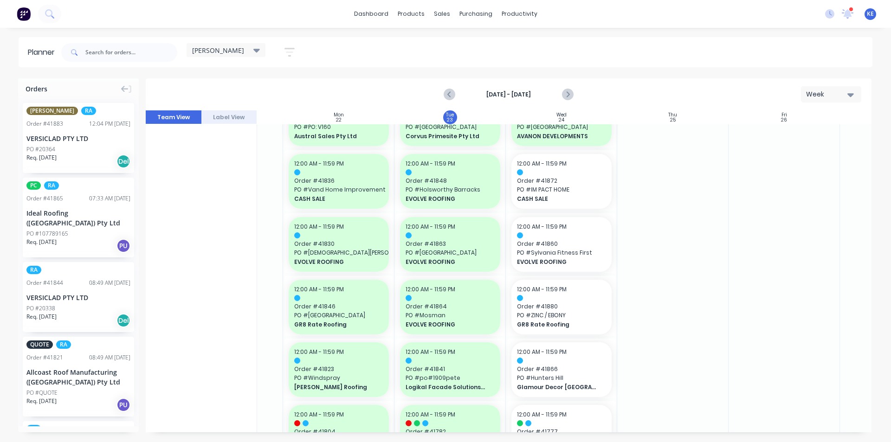
scroll to position [0, 85]
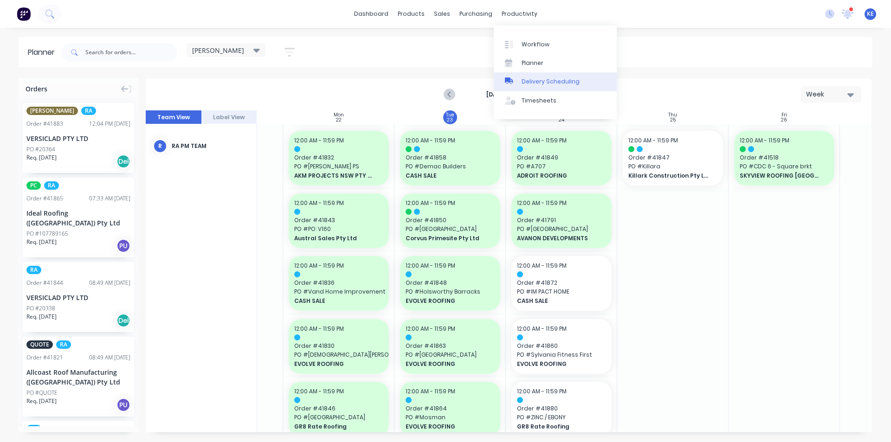
click at [525, 74] on link "Delivery Scheduling" at bounding box center [555, 81] width 123 height 19
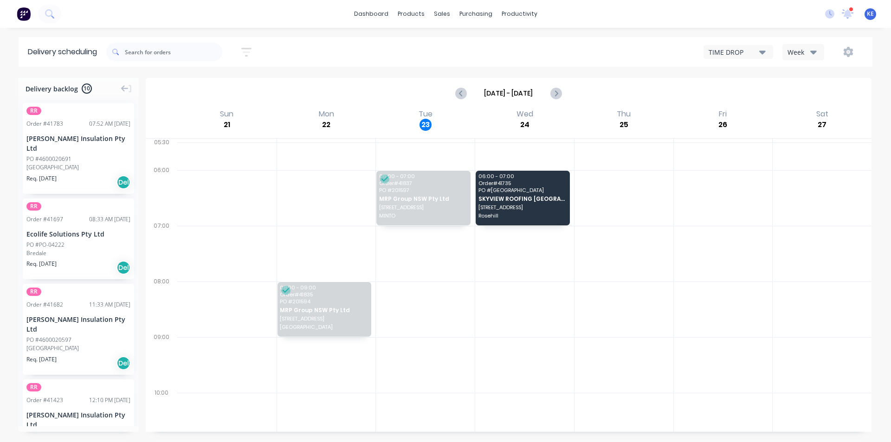
click at [815, 52] on icon "button" at bounding box center [813, 53] width 6 height 4
click at [814, 91] on div "Vehicle" at bounding box center [829, 95] width 92 height 19
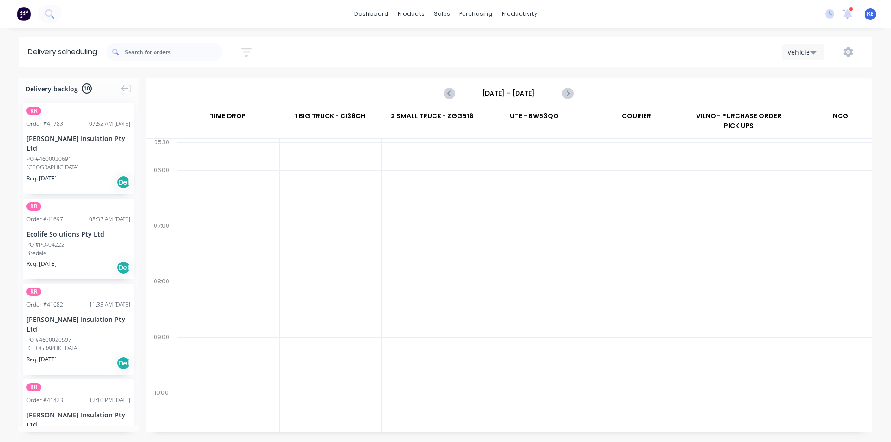
scroll to position [0, 0]
click at [520, 92] on input "[DATE] - [DATE]" at bounding box center [509, 93] width 92 height 14
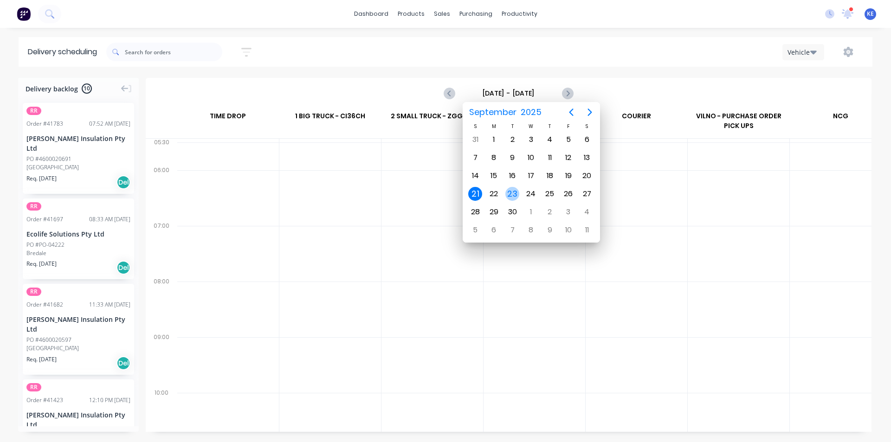
click at [519, 195] on div "23" at bounding box center [512, 194] width 14 height 14
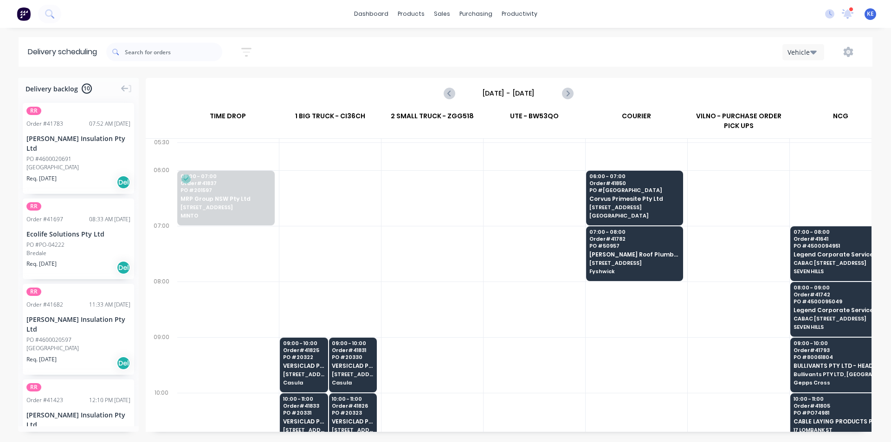
click at [543, 354] on div at bounding box center [535, 365] width 102 height 56
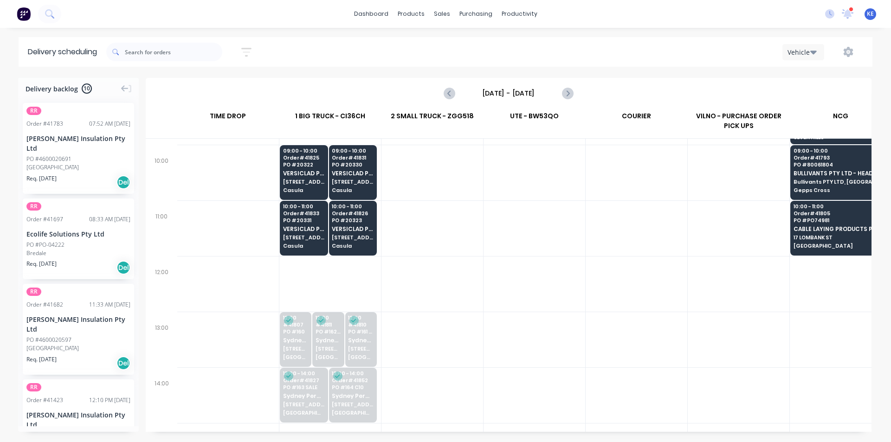
scroll to position [232, 0]
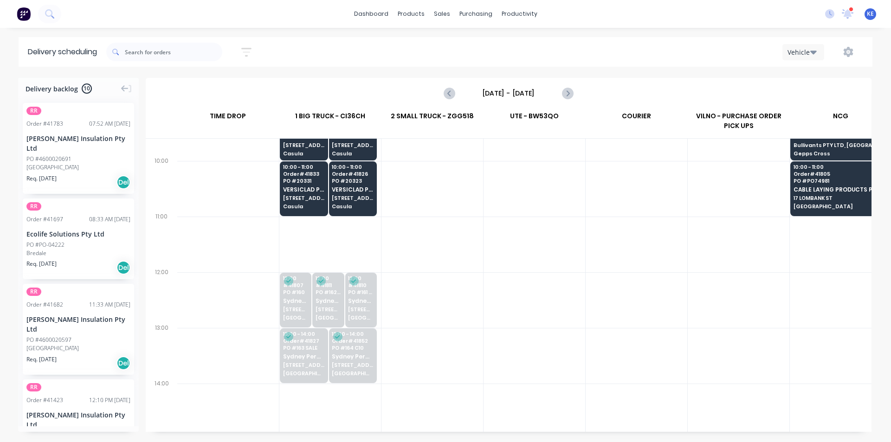
click at [612, 336] on div at bounding box center [637, 356] width 102 height 56
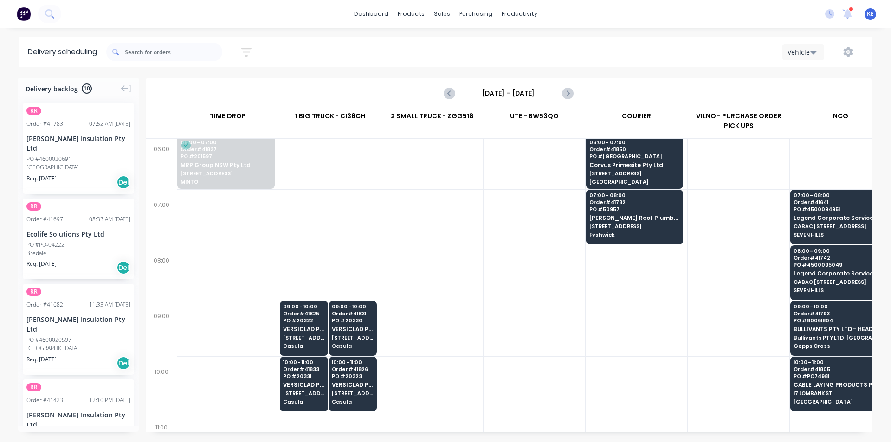
scroll to position [0, 0]
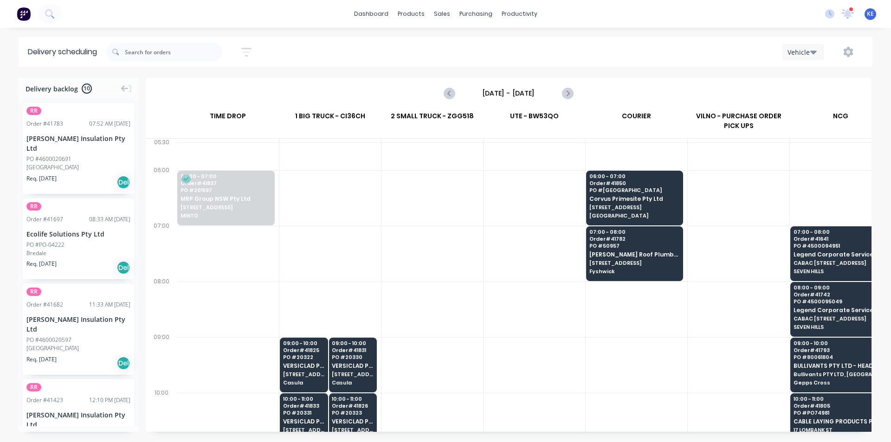
click at [421, 177] on div at bounding box center [433, 198] width 102 height 56
click at [567, 95] on icon "Next page" at bounding box center [567, 93] width 4 height 7
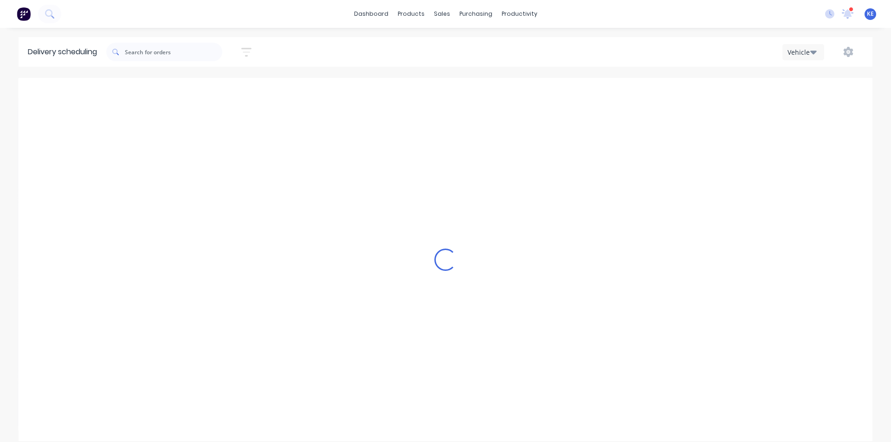
type input "[DATE] - [DATE]"
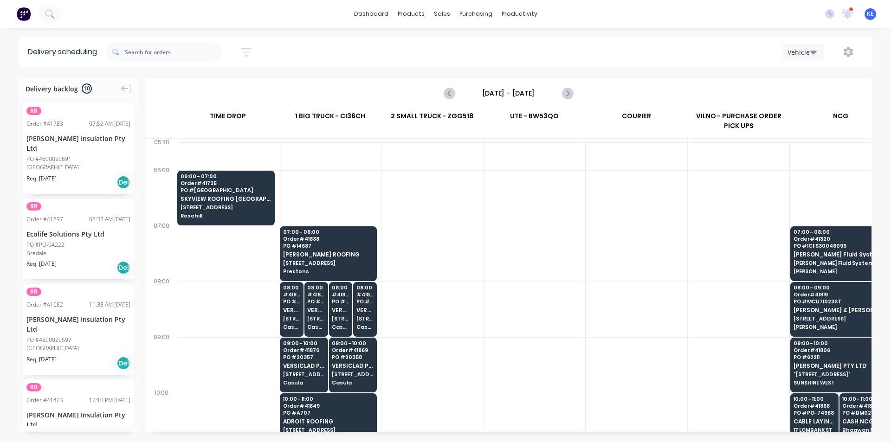
click at [543, 340] on div at bounding box center [535, 365] width 102 height 56
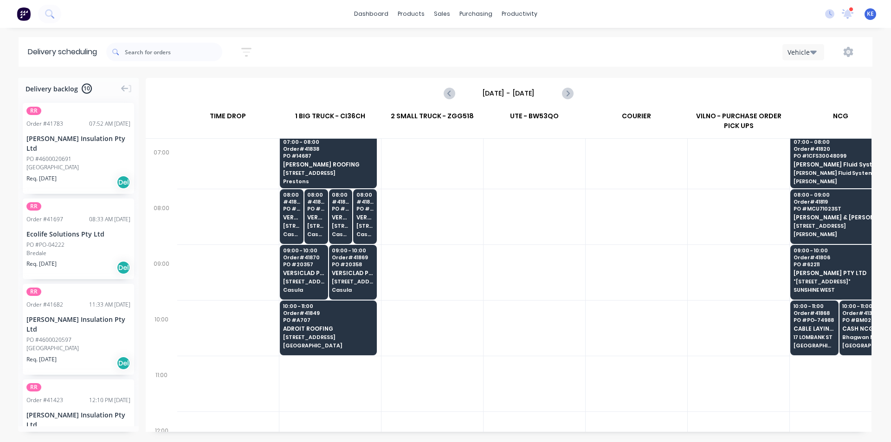
scroll to position [46, 0]
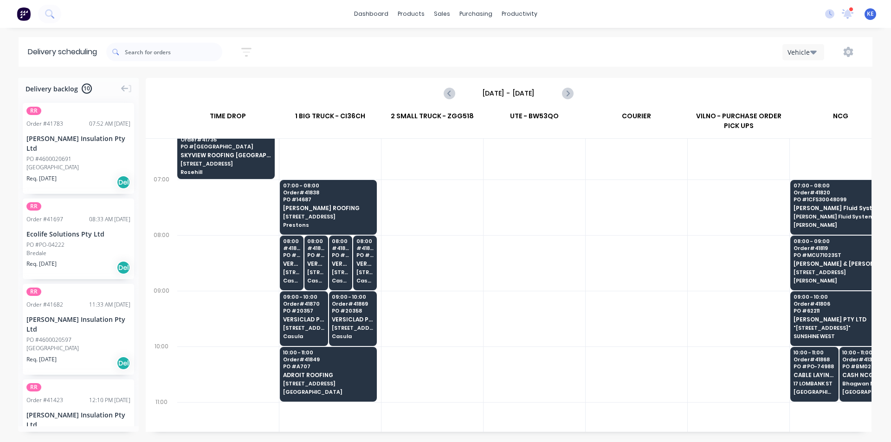
drag, startPoint x: 548, startPoint y: 231, endPoint x: 514, endPoint y: 240, distance: 34.9
click at [519, 241] on div at bounding box center [535, 444] width 102 height 696
click at [511, 278] on div at bounding box center [535, 263] width 102 height 56
